Goal: Find specific page/section: Locate a particular part of the current website

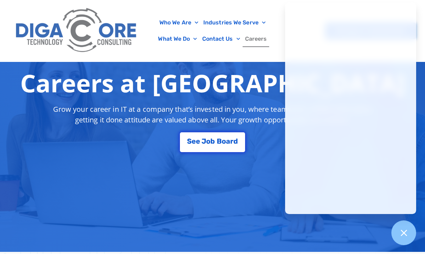
scroll to position [107, 0]
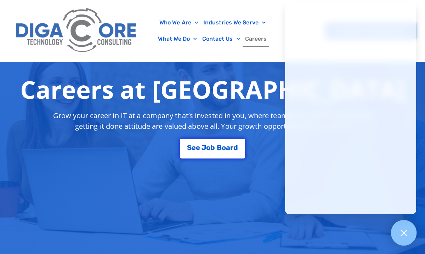
click at [405, 228] on div at bounding box center [404, 233] width 26 height 26
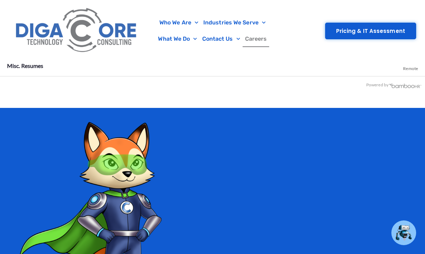
scroll to position [1492, 0]
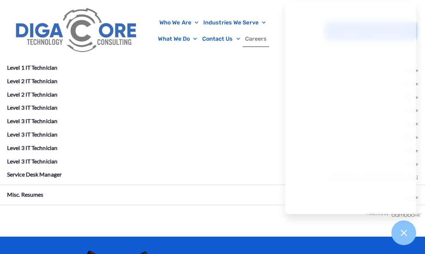
scroll to position [1350, 0]
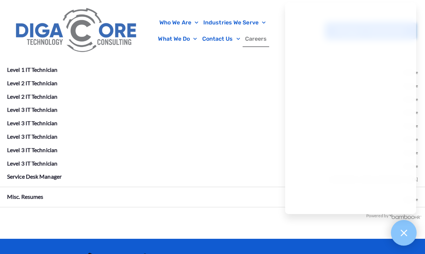
click at [396, 229] on div at bounding box center [404, 233] width 26 height 26
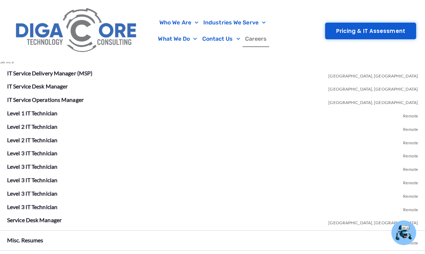
scroll to position [1308, 0]
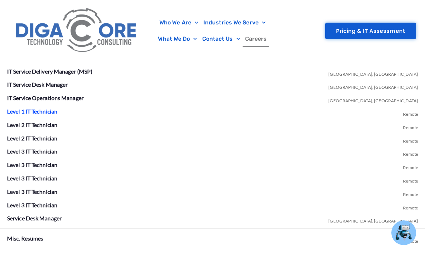
click at [34, 109] on link "Level 1 IT Technician" at bounding box center [32, 111] width 50 height 7
